Goal: Task Accomplishment & Management: Manage account settings

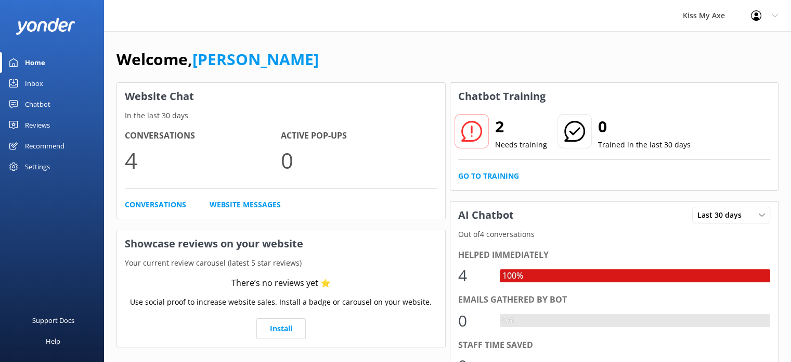
click at [25, 102] on div "Chatbot" at bounding box center [37, 104] width 25 height 21
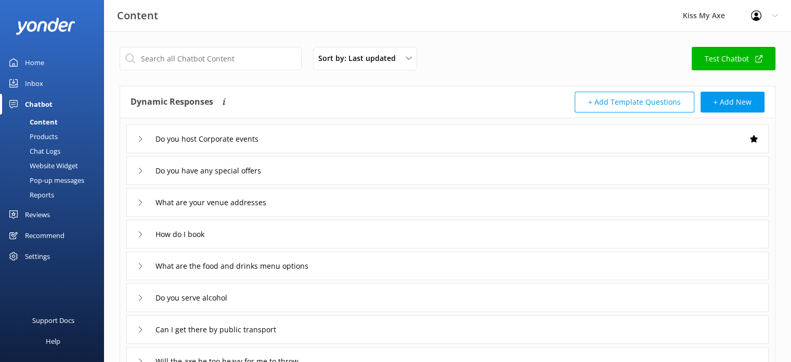
click at [47, 233] on div "Recommend" at bounding box center [45, 235] width 40 height 21
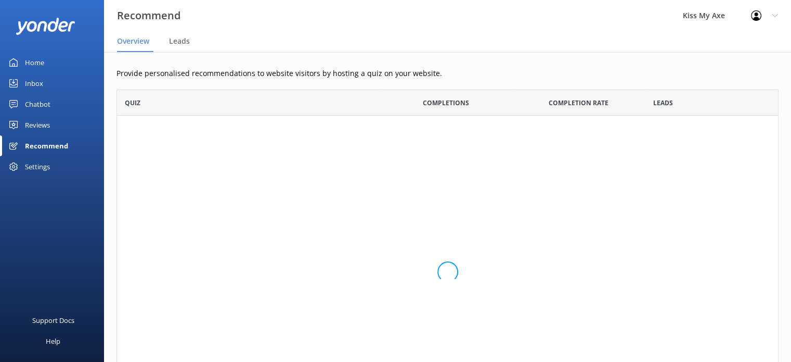
scroll to position [330, 654]
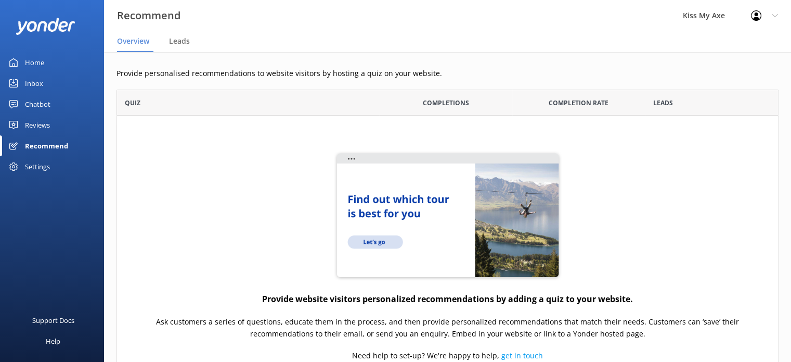
click at [34, 80] on div "Inbox" at bounding box center [34, 83] width 18 height 21
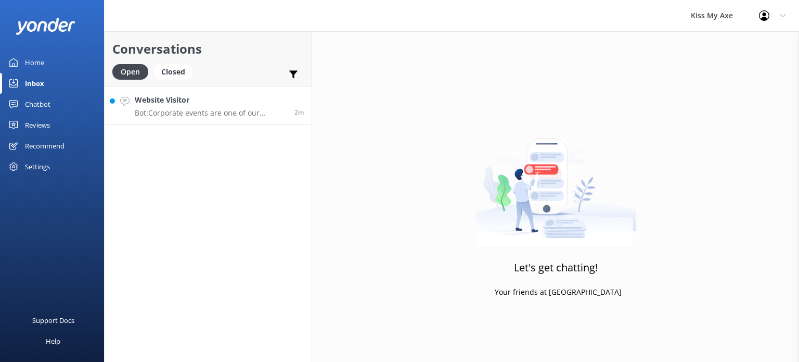
click at [196, 120] on link "Website Visitor Bot: Corporate events are one of our specialties at Kiss My Axe…" at bounding box center [208, 105] width 207 height 39
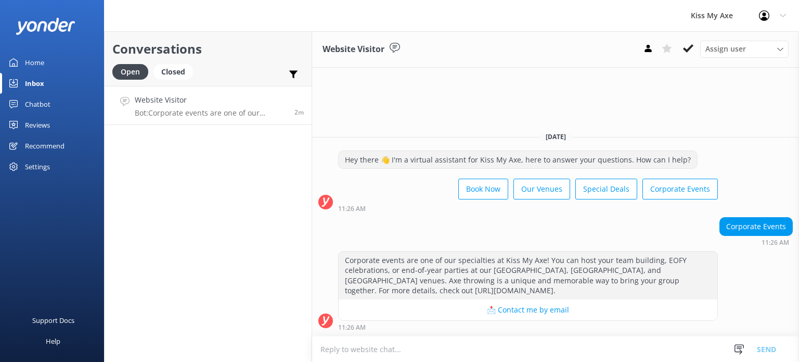
click at [262, 228] on div "Conversations Open Closed Important Assigned to me Unassigned Website Visitor B…" at bounding box center [208, 196] width 208 height 330
click at [39, 62] on div "Home" at bounding box center [34, 62] width 19 height 21
